Goal: Task Accomplishment & Management: Manage account settings

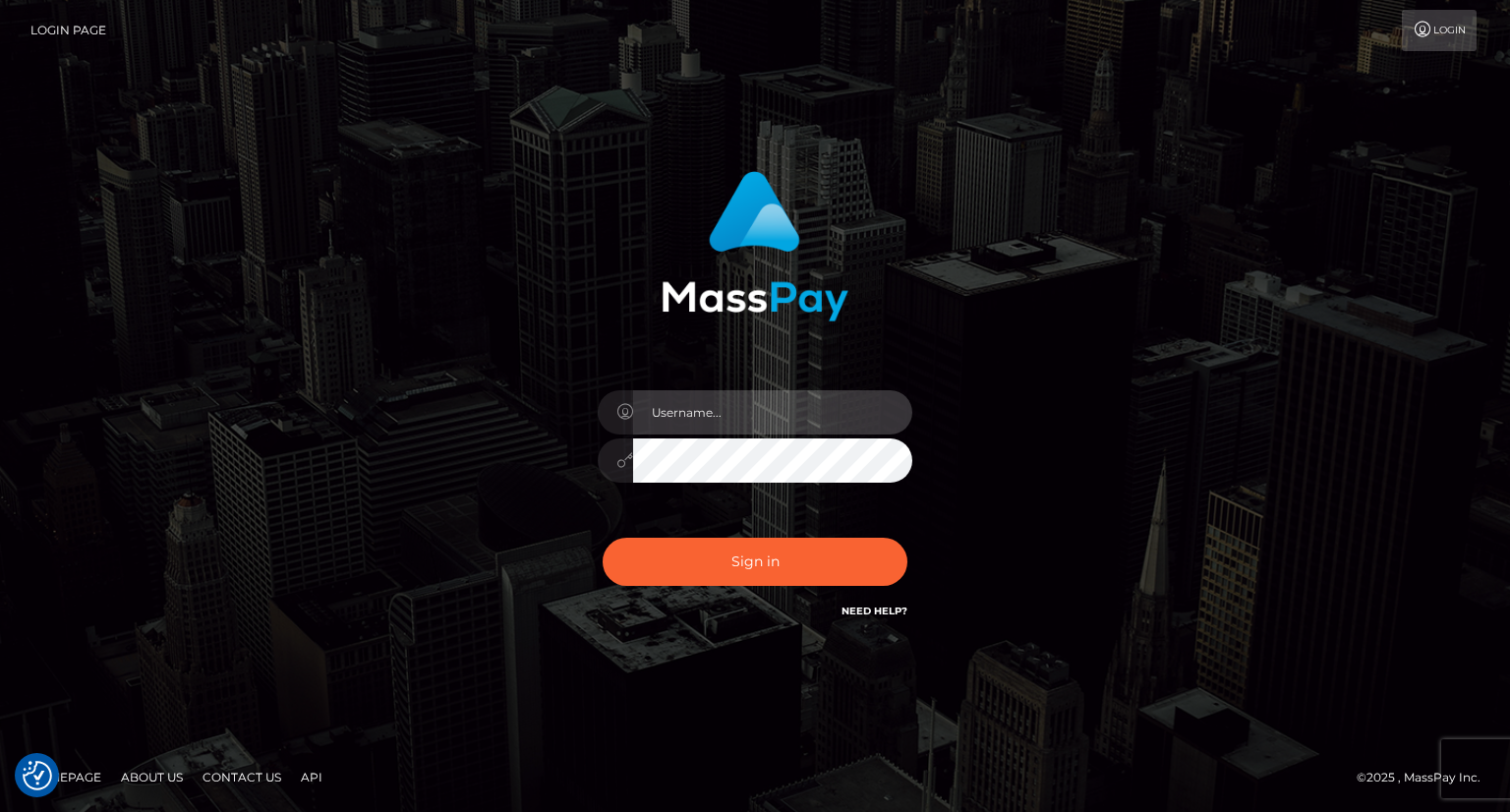
click at [650, 402] on input "text" at bounding box center [772, 412] width 279 height 44
type input "Mirasol.spree"
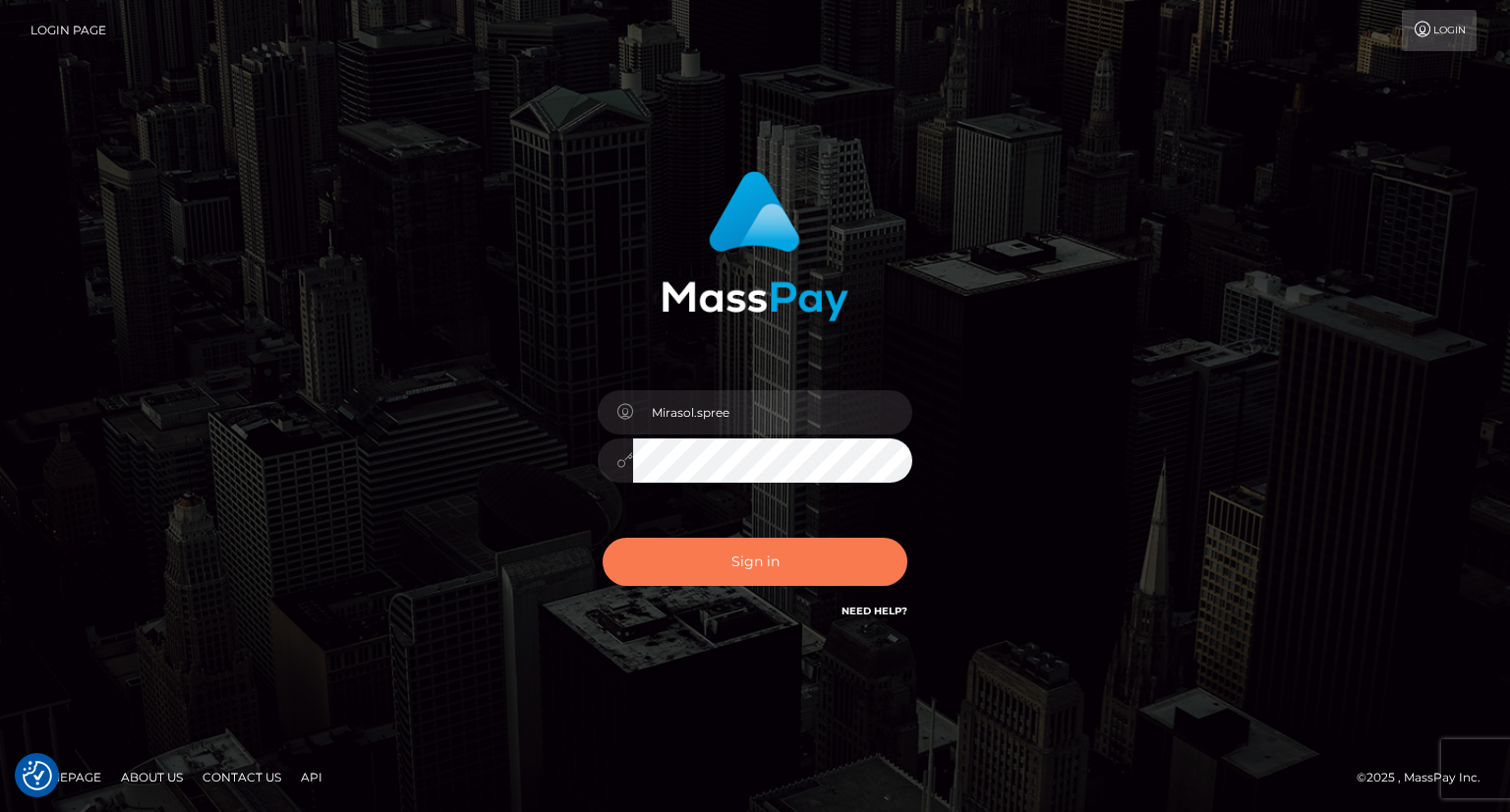
click at [765, 563] on button "Sign in" at bounding box center [754, 562] width 305 height 48
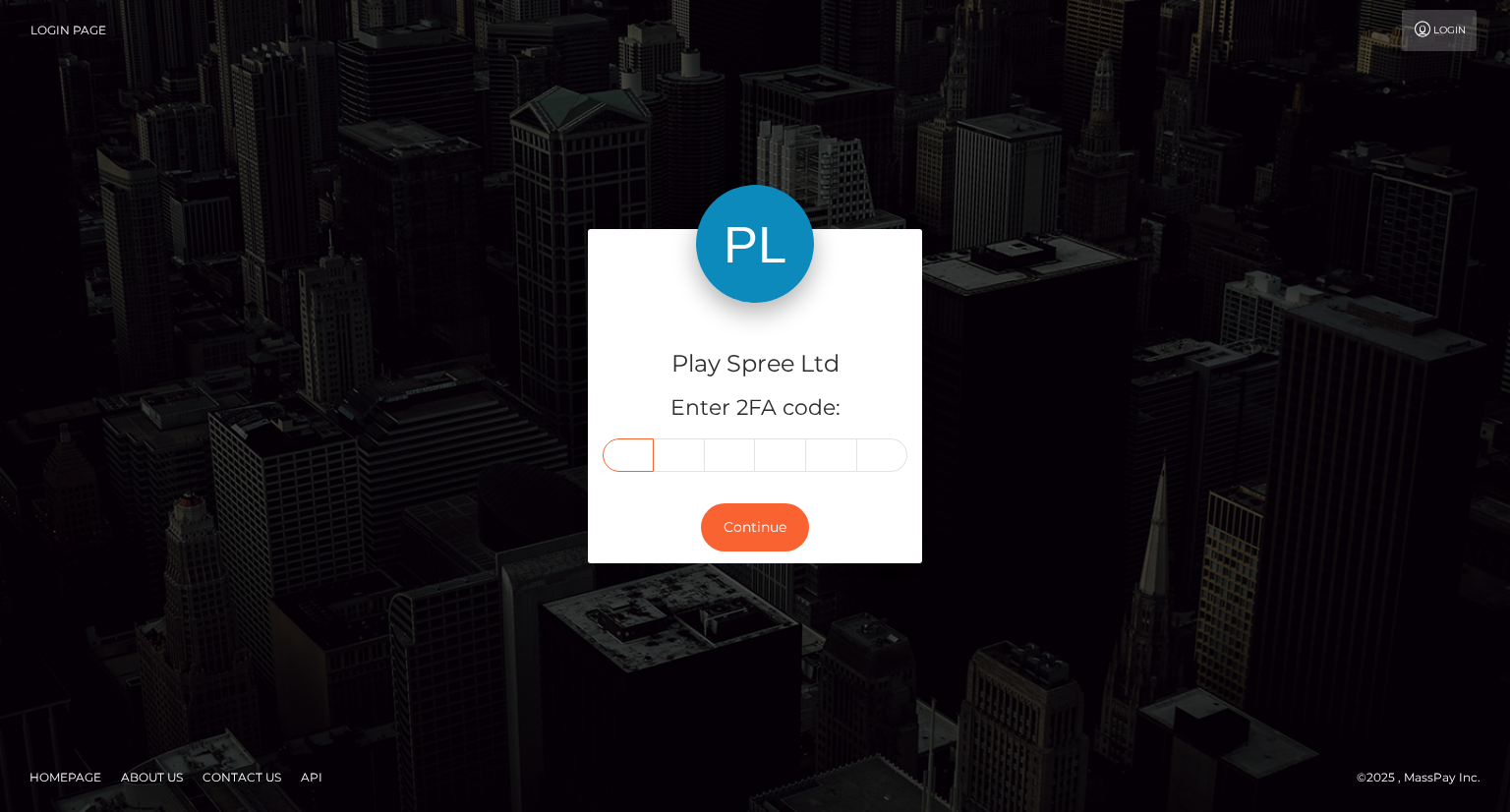
click at [640, 453] on input "text" at bounding box center [628, 455] width 51 height 34
type input "4"
type input "0"
type input "6"
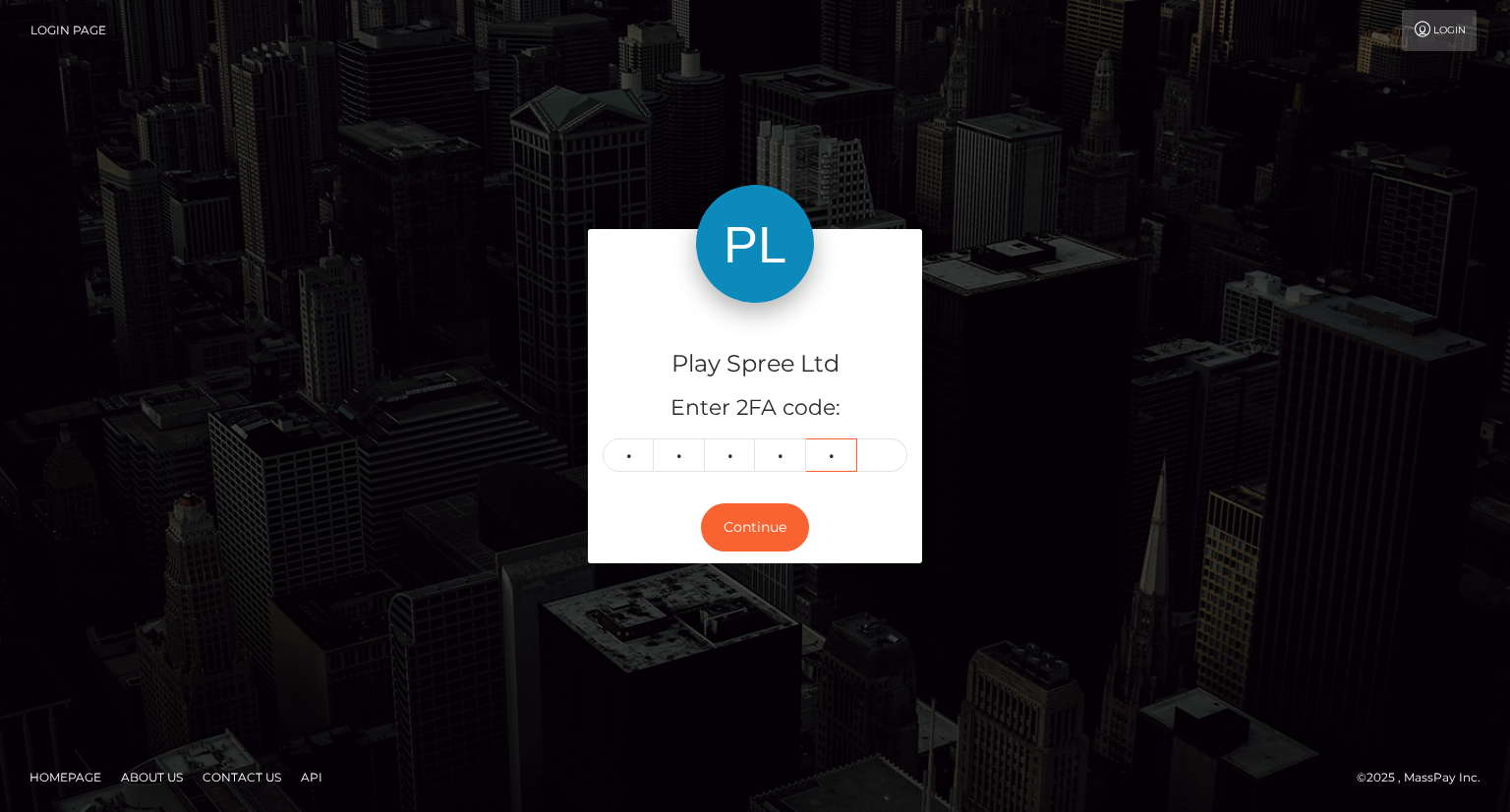
type input "3"
type input "9"
click at [735, 521] on button "Continue" at bounding box center [755, 527] width 108 height 48
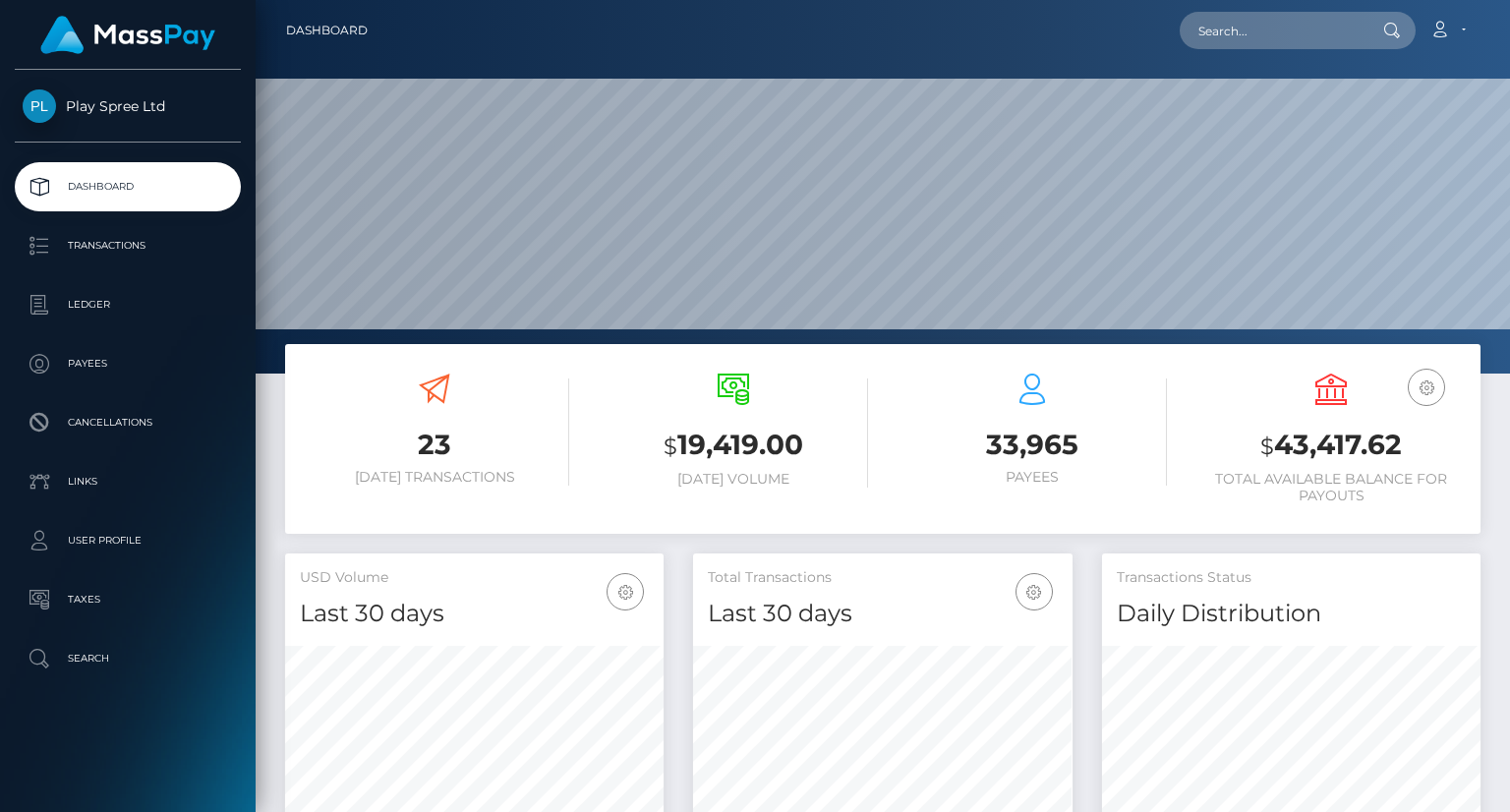
scroll to position [348, 378]
drag, startPoint x: 1277, startPoint y: 447, endPoint x: 1402, endPoint y: 446, distance: 125.0
click at [1402, 446] on h3 "$ 43,417.62" at bounding box center [1331, 445] width 269 height 40
copy h3 "43,417.62"
